Goal: Find contact information: Obtain details needed to contact an individual or organization

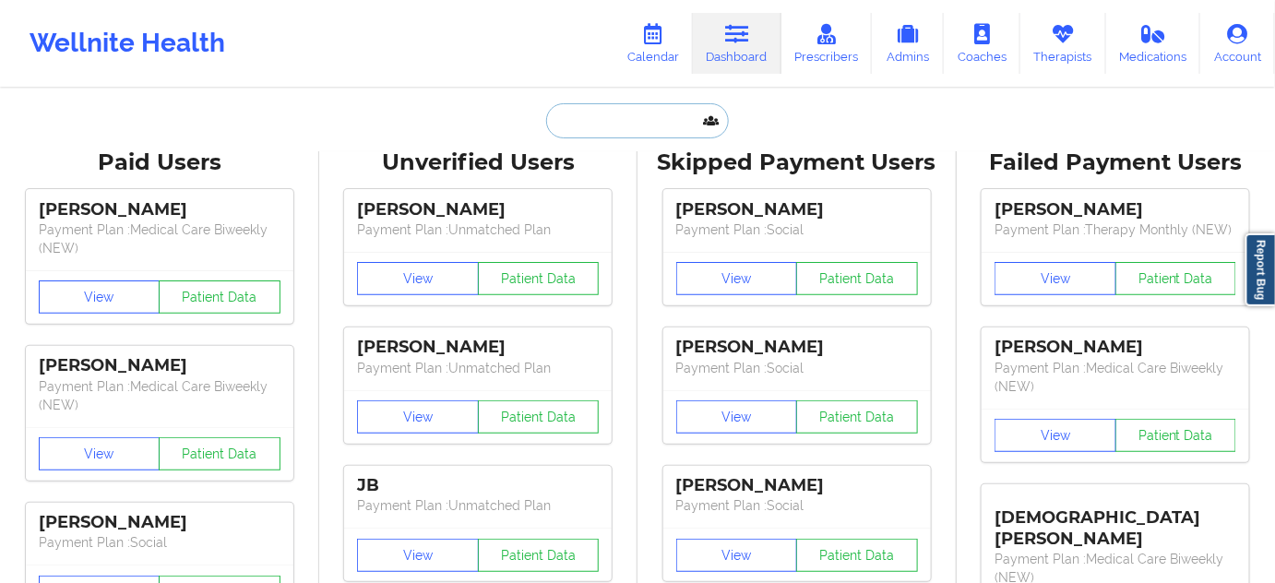
click at [629, 112] on input "text" at bounding box center [637, 120] width 183 height 35
paste input "[EMAIL_ADDRESS][DOMAIN_NAME]"
type input "[EMAIL_ADDRESS][DOMAIN_NAME]"
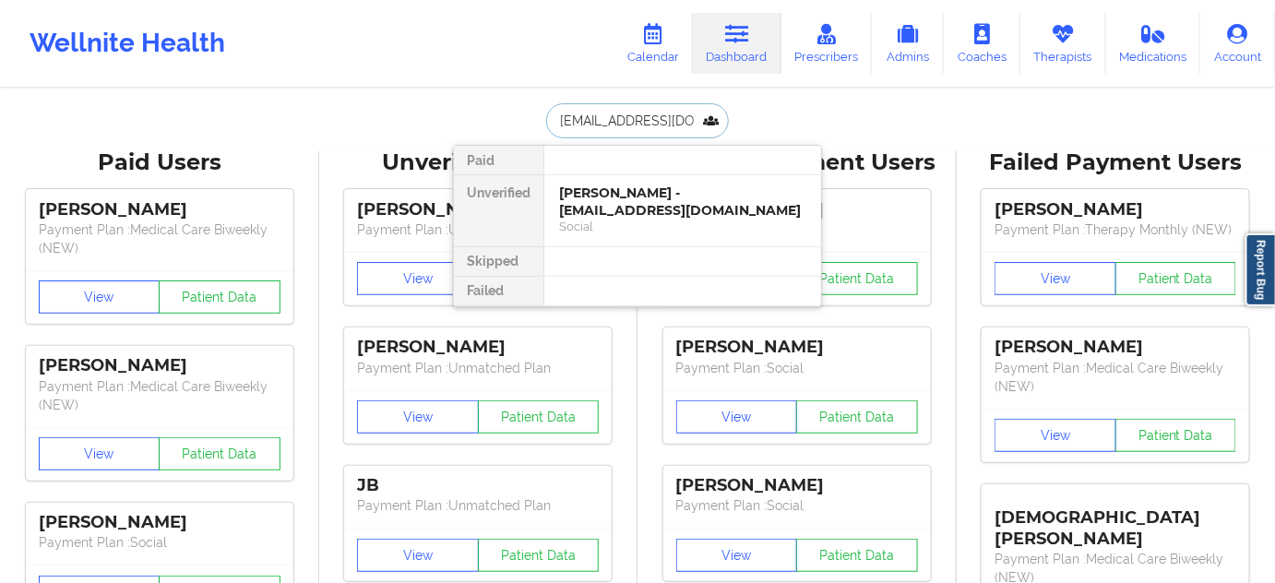
click at [617, 197] on div "[PERSON_NAME] - [EMAIL_ADDRESS][DOMAIN_NAME]" at bounding box center [682, 202] width 247 height 34
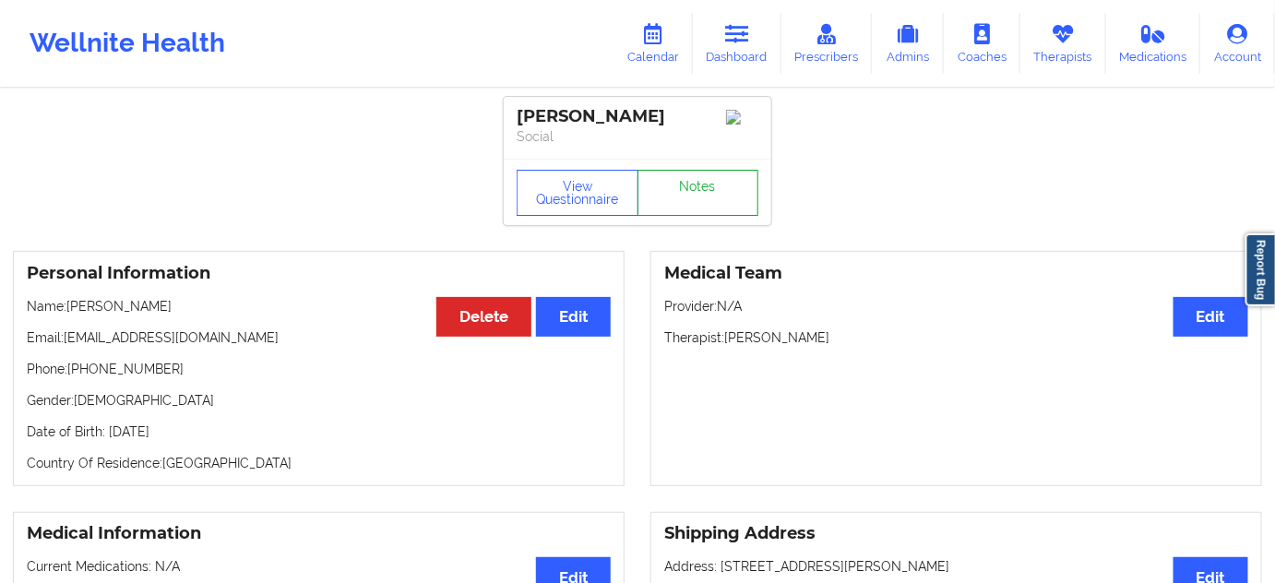
click at [702, 203] on link "Notes" at bounding box center [699, 193] width 122 height 46
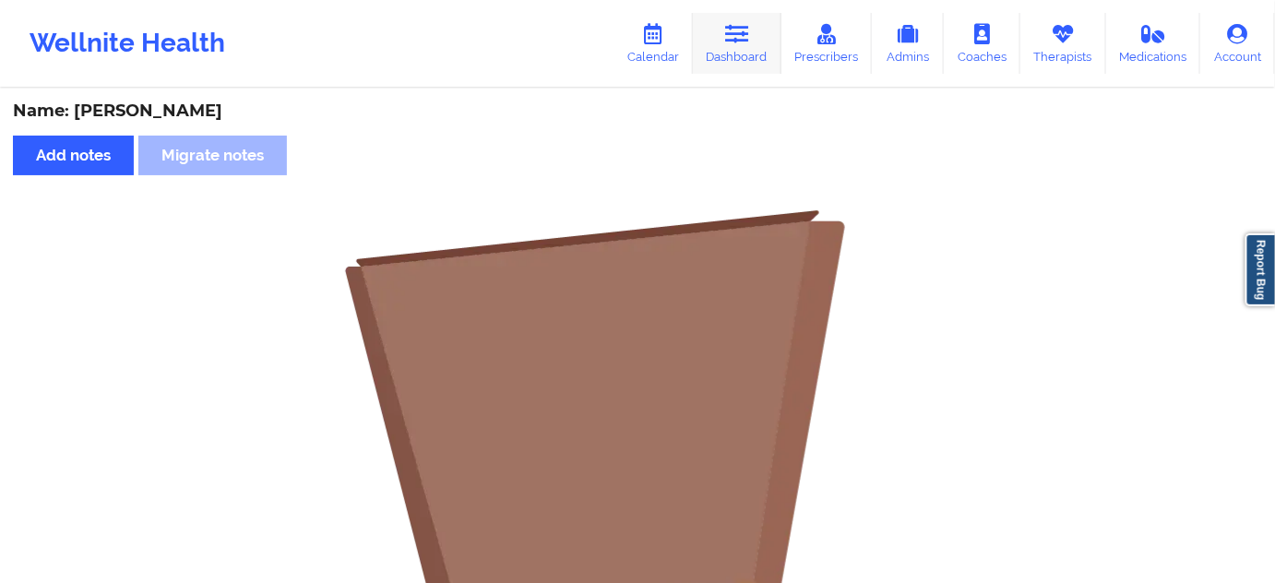
click at [736, 29] on icon at bounding box center [737, 34] width 24 height 20
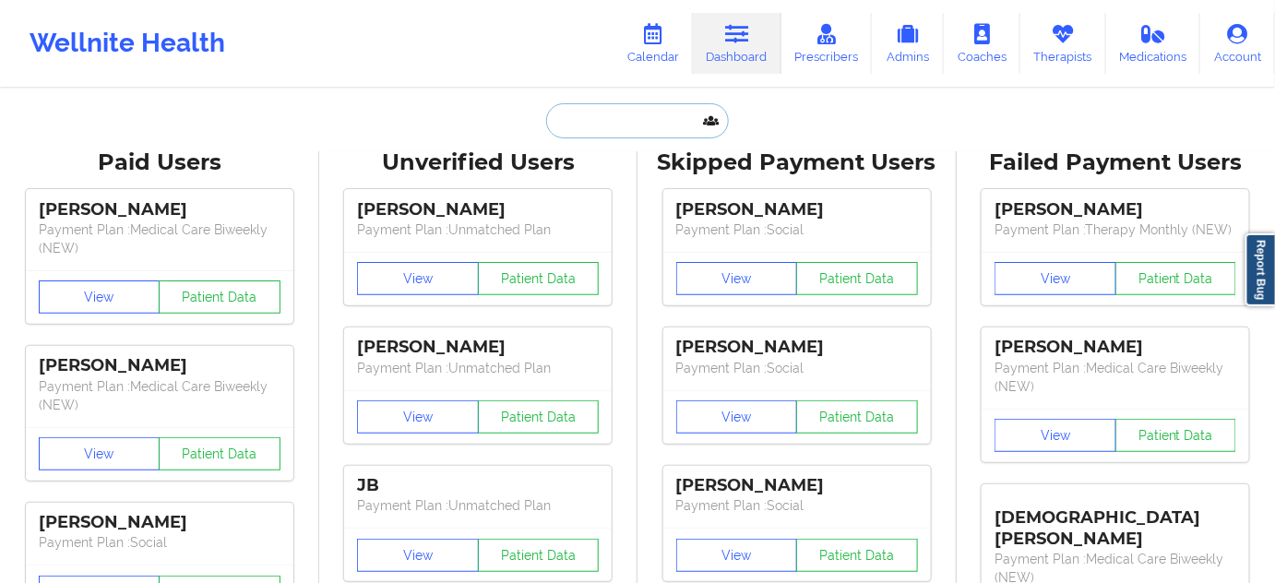
click at [621, 114] on input "text" at bounding box center [637, 120] width 183 height 35
type input "w"
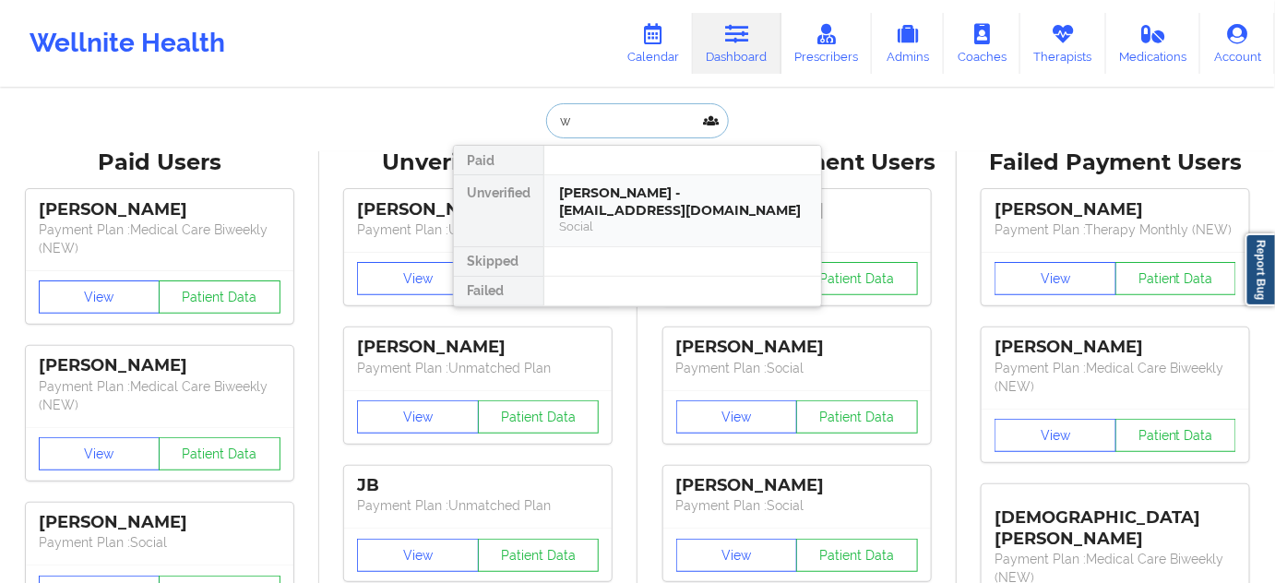
click at [602, 198] on div "[PERSON_NAME] - [EMAIL_ADDRESS][DOMAIN_NAME]" at bounding box center [682, 202] width 247 height 34
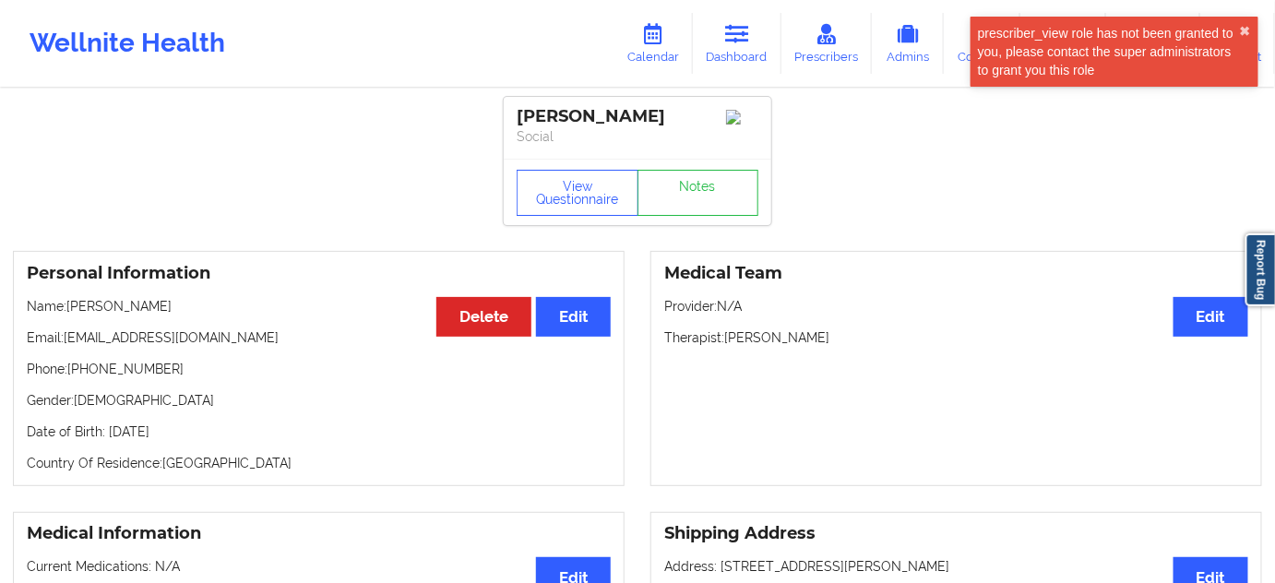
click at [123, 376] on p "Phone: [PHONE_NUMBER]" at bounding box center [319, 369] width 584 height 18
click at [124, 376] on p "Phone: [PHONE_NUMBER]" at bounding box center [319, 369] width 584 height 18
copy p "19174100073"
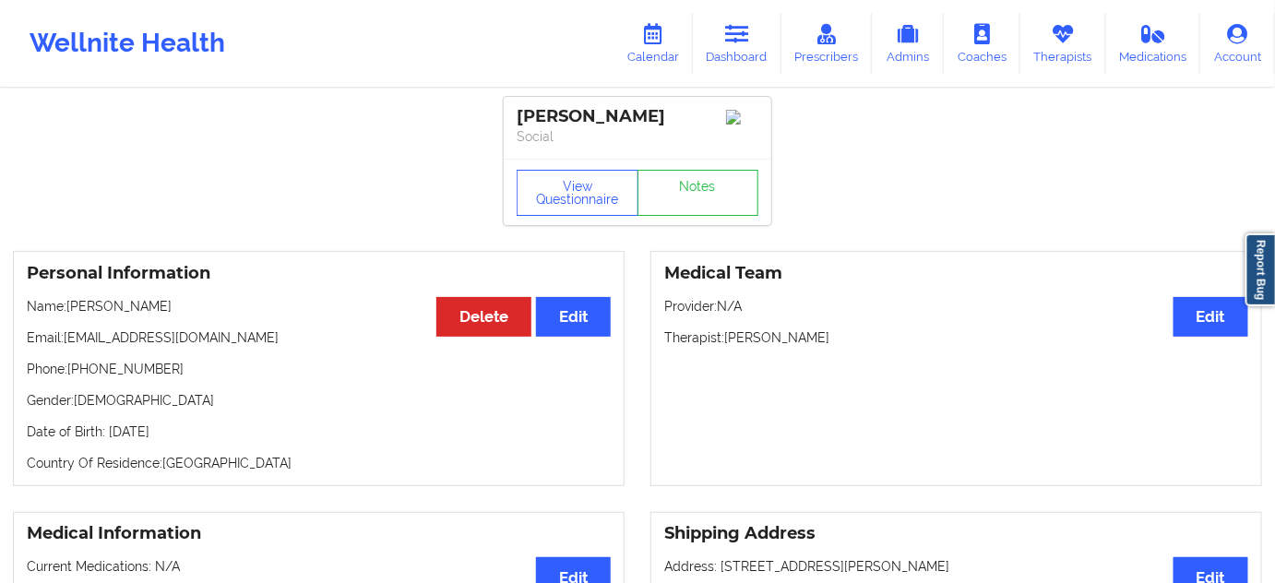
click at [610, 120] on div "[PERSON_NAME]" at bounding box center [638, 116] width 242 height 21
copy div "[PERSON_NAME]"
drag, startPoint x: 519, startPoint y: 107, endPoint x: 666, endPoint y: 125, distance: 148.7
click at [666, 125] on div "[PERSON_NAME]" at bounding box center [638, 116] width 242 height 21
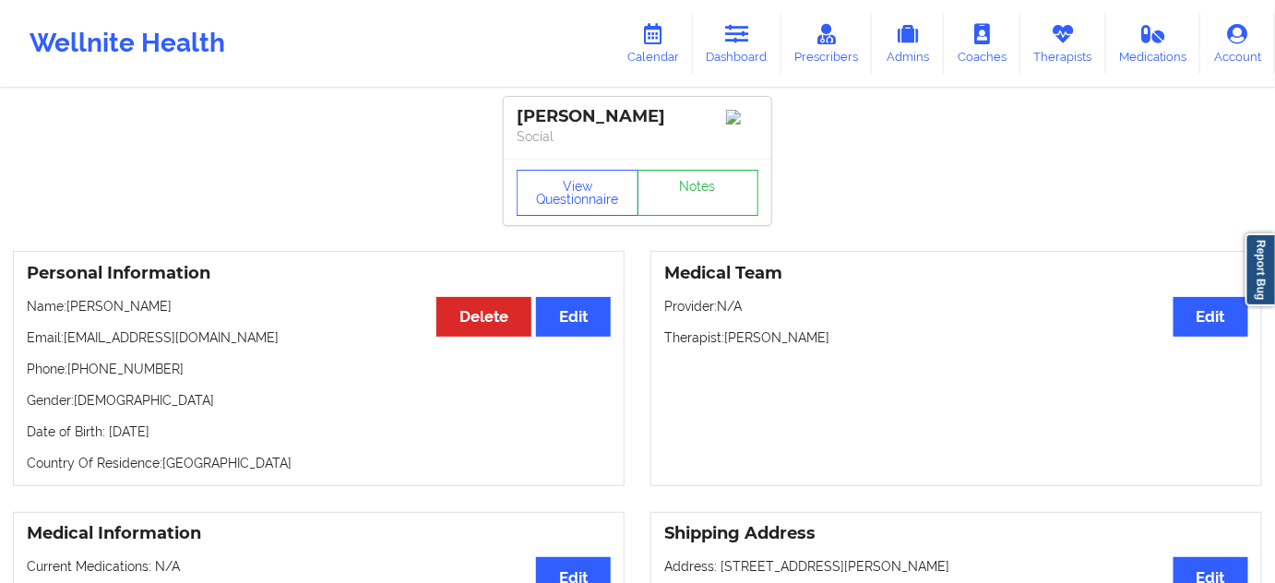
copy div "[PERSON_NAME]"
drag, startPoint x: 64, startPoint y: 339, endPoint x: 335, endPoint y: 345, distance: 271.4
click at [327, 347] on p "Email: [EMAIL_ADDRESS][DOMAIN_NAME]" at bounding box center [319, 338] width 584 height 18
copy p "[EMAIL_ADDRESS][DOMAIN_NAME]"
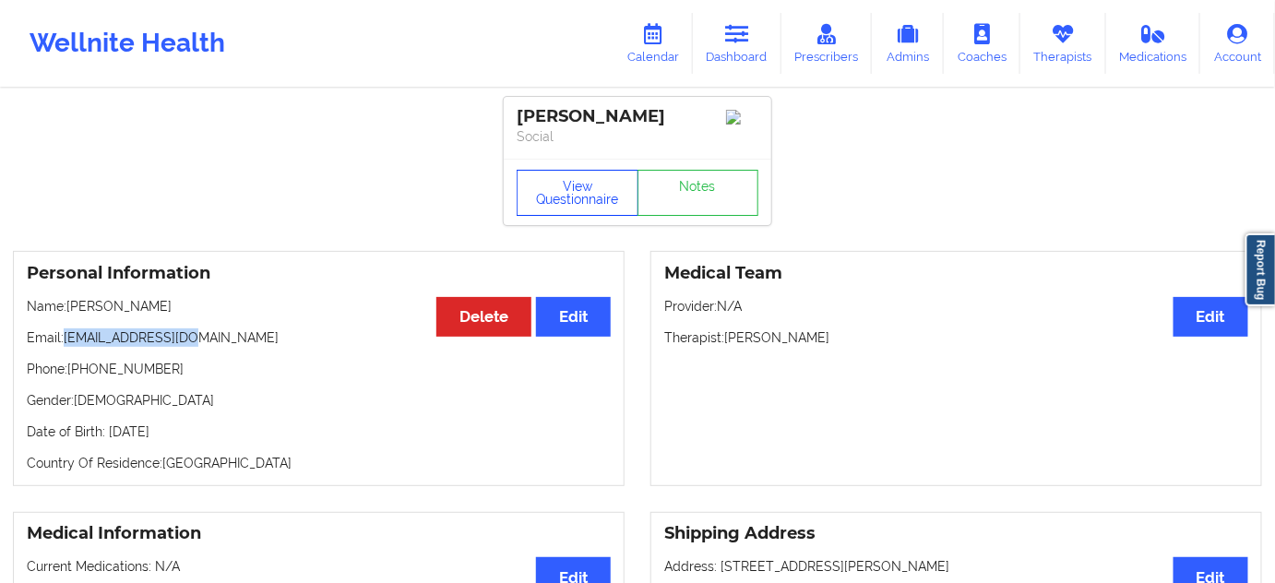
click at [588, 215] on button "View Questionnaire" at bounding box center [578, 193] width 122 height 46
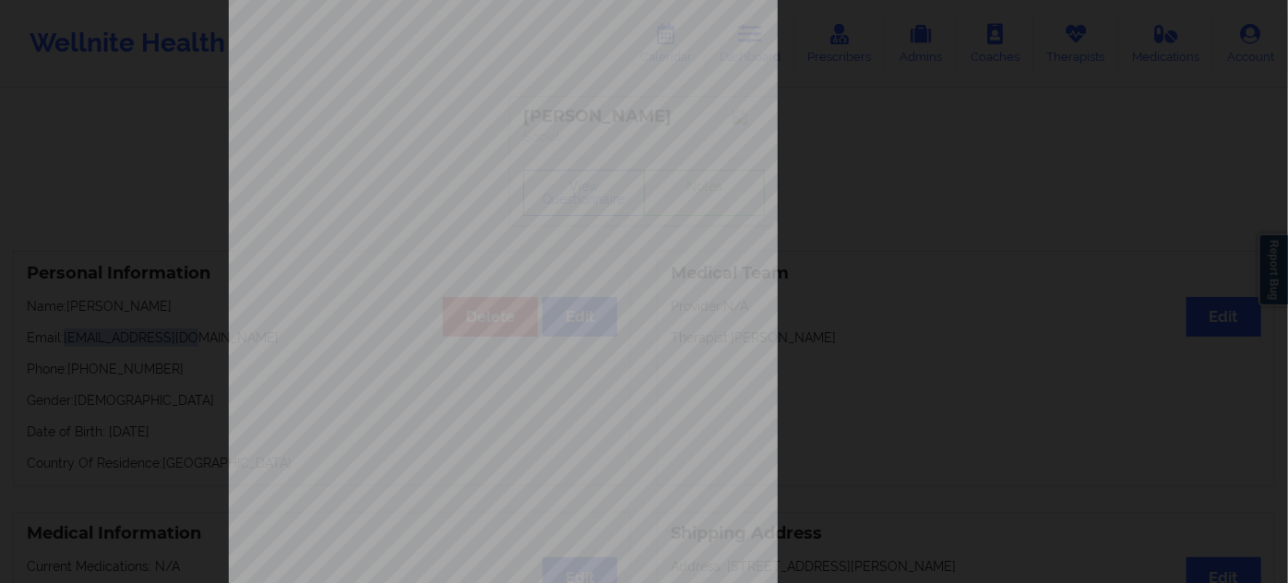
scroll to position [297, 0]
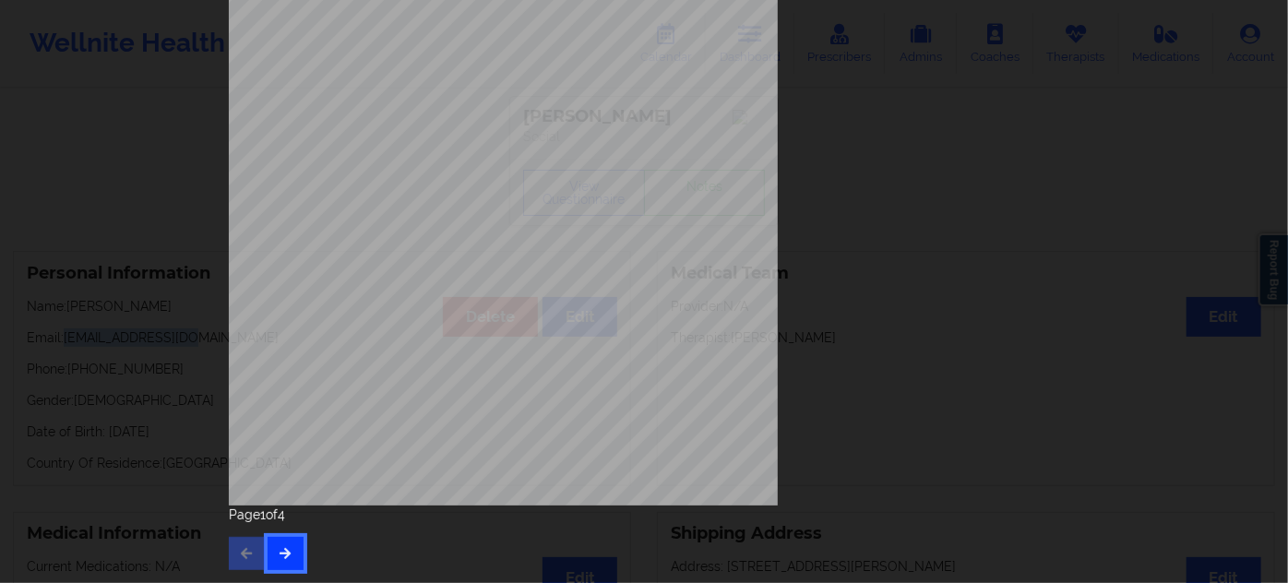
click at [282, 556] on icon "button" at bounding box center [286, 552] width 16 height 11
click at [300, 557] on div "Page 3 of 4" at bounding box center [644, 538] width 831 height 65
click at [286, 550] on icon "button" at bounding box center [286, 552] width 16 height 11
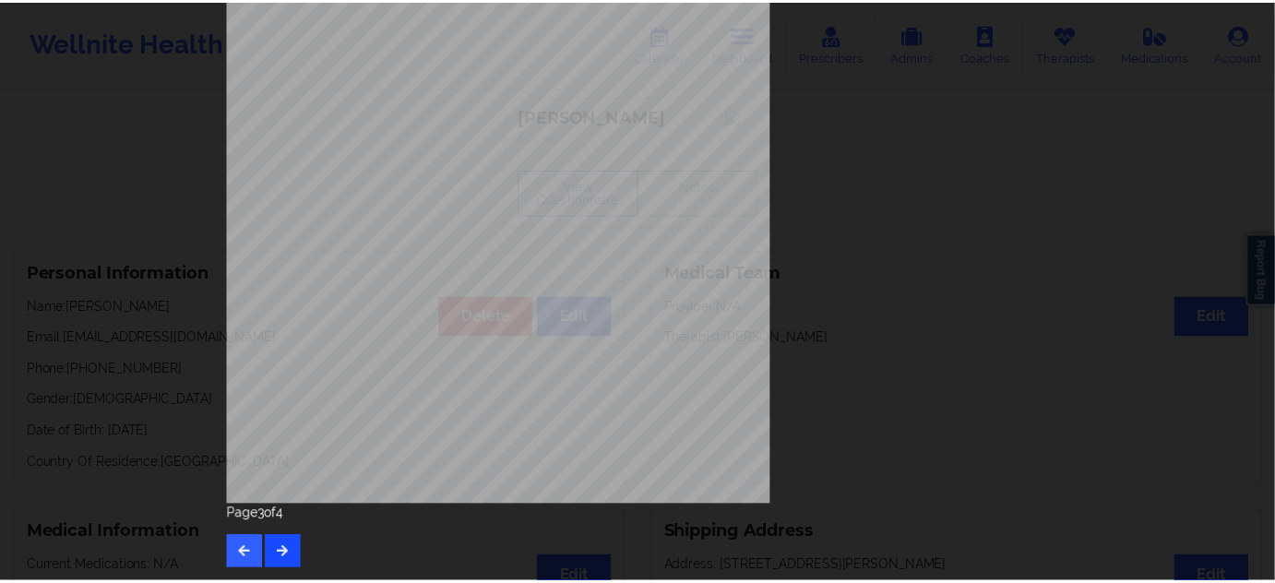
scroll to position [0, 0]
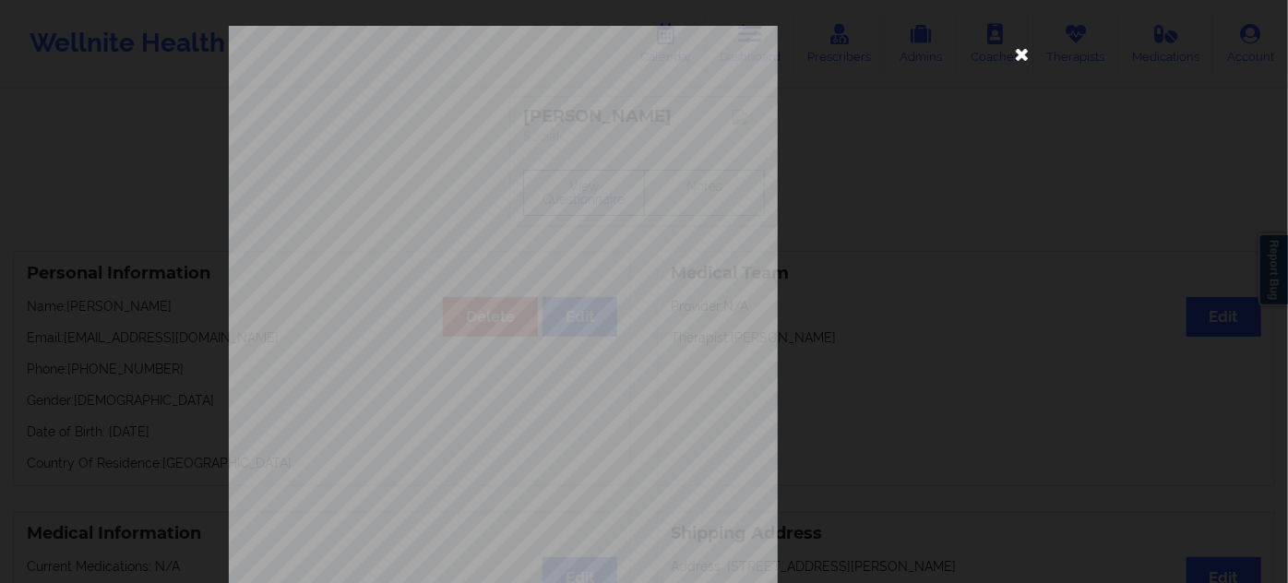
click at [1023, 54] on icon at bounding box center [1023, 54] width 30 height 30
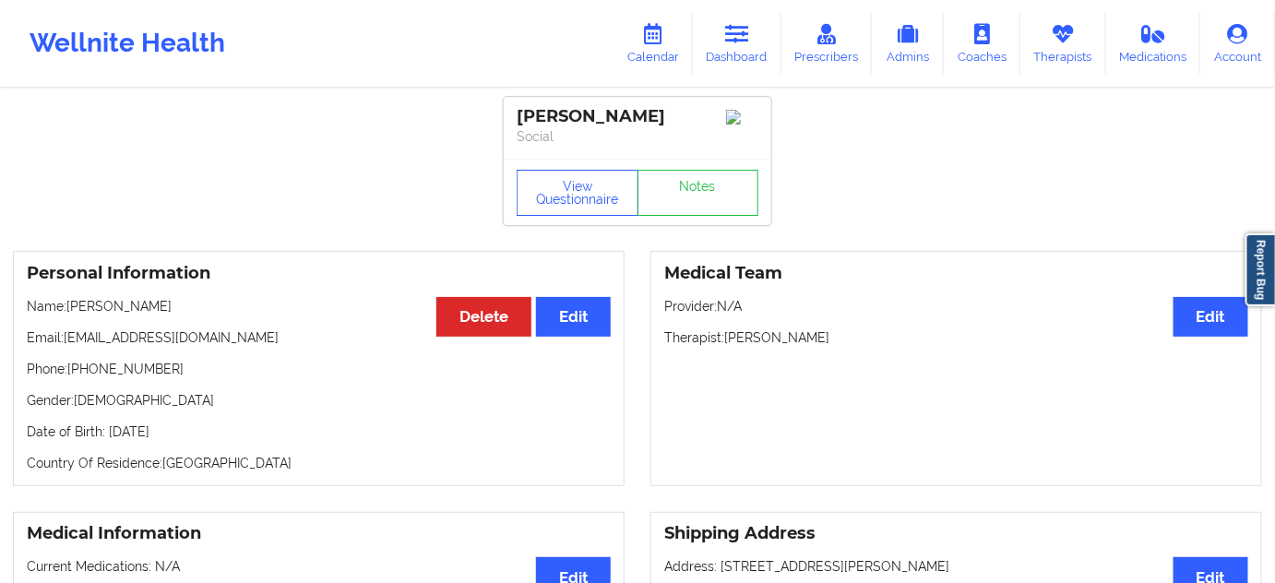
drag, startPoint x: 68, startPoint y: 309, endPoint x: 199, endPoint y: 301, distance: 131.3
click at [179, 306] on p "Name: [PERSON_NAME]" at bounding box center [319, 306] width 584 height 18
copy p "[PERSON_NAME]"
drag, startPoint x: 73, startPoint y: 375, endPoint x: 256, endPoint y: 369, distance: 182.8
click at [218, 378] on p "Phone: [PHONE_NUMBER]" at bounding box center [319, 369] width 584 height 18
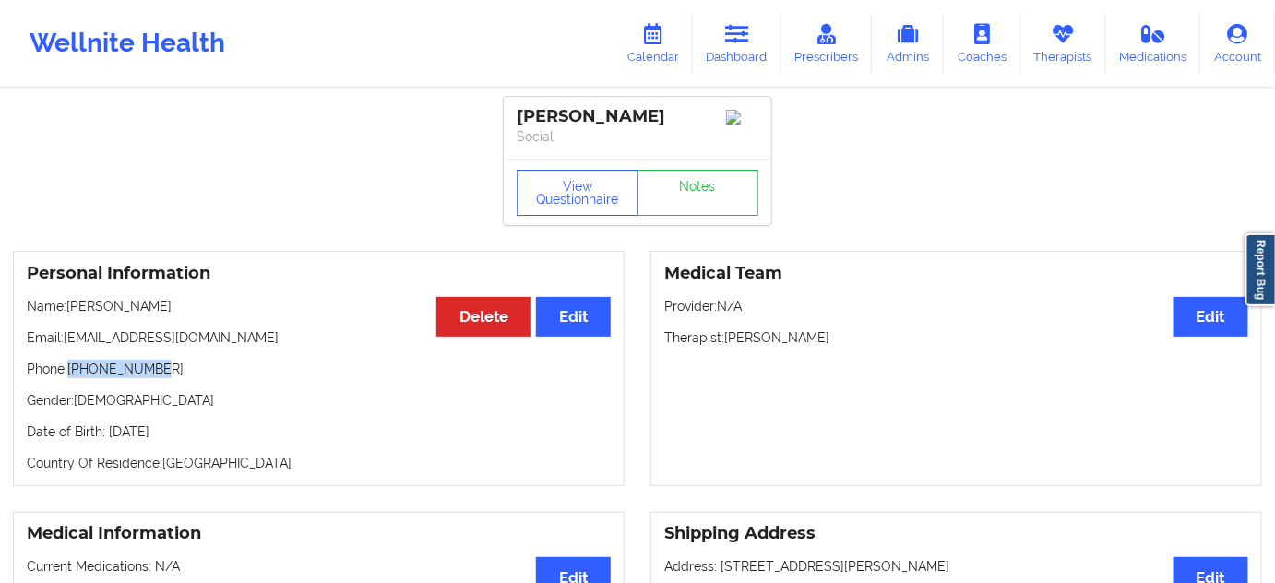
copy p "[PHONE_NUMBER]"
